Goal: Ask a question

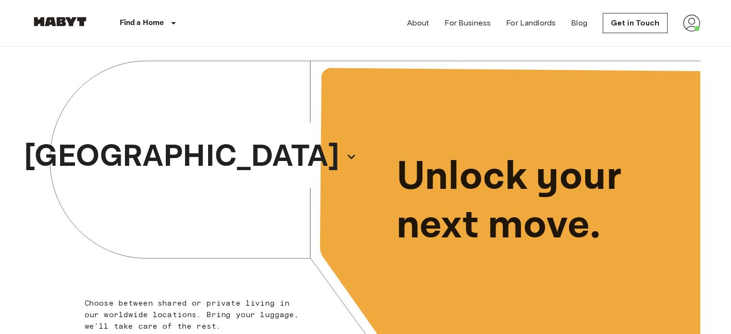
click at [693, 21] on img at bounding box center [691, 22] width 17 height 17
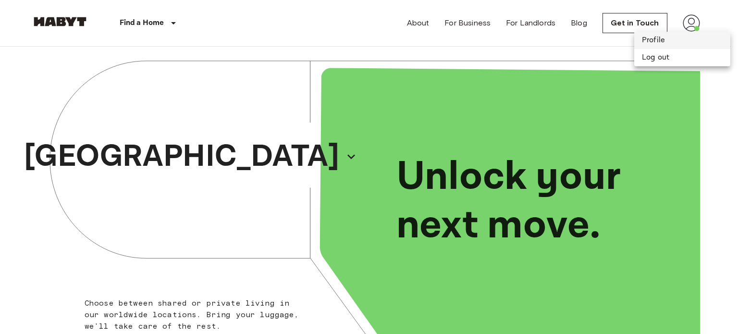
click at [651, 42] on li "Profile" at bounding box center [682, 40] width 96 height 17
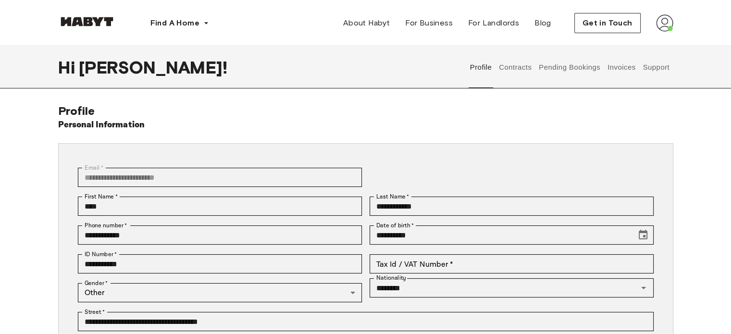
click at [665, 68] on button "Support" at bounding box center [656, 67] width 29 height 42
